Goal: Task Accomplishment & Management: Use online tool/utility

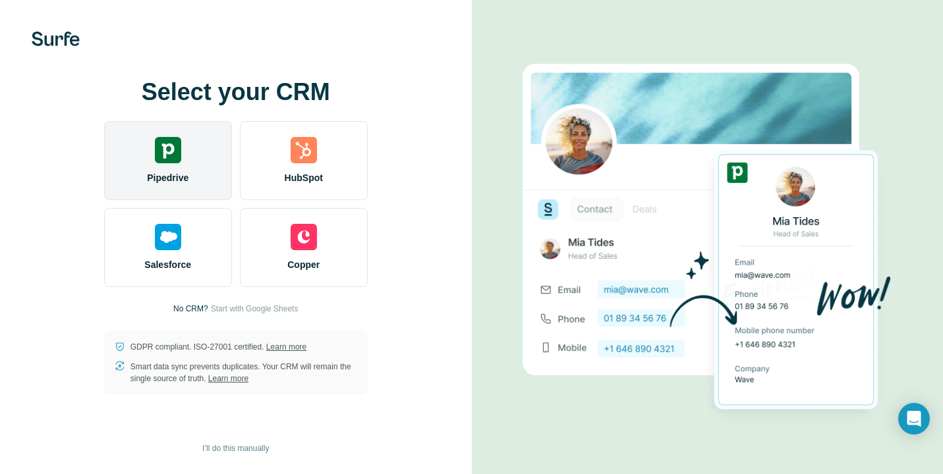
click at [184, 171] on span "Pipedrive" at bounding box center [168, 177] width 42 height 13
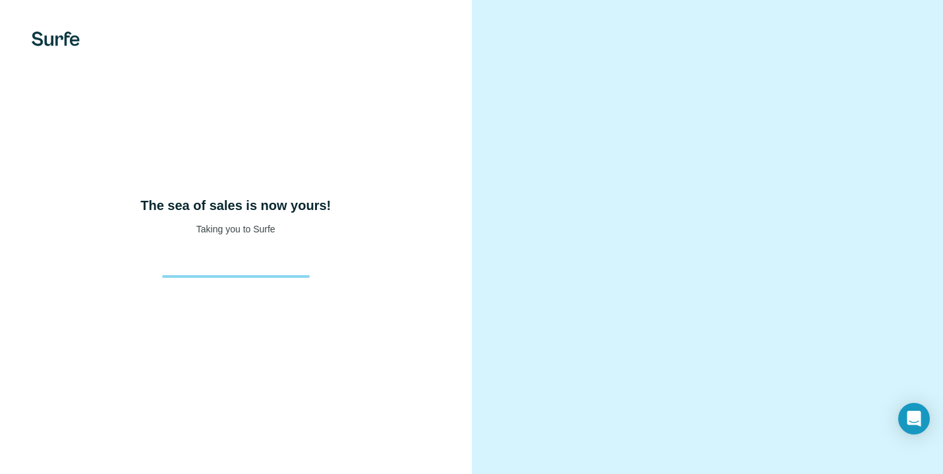
scroll to position [13, 0]
